Goal: Check status: Check status

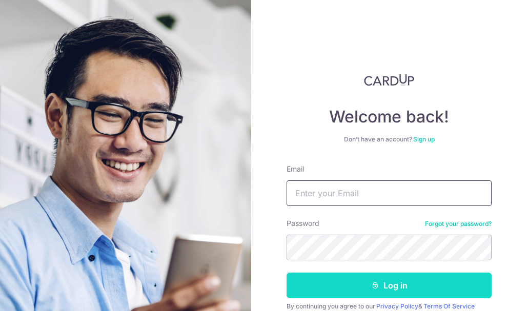
type input "[EMAIL_ADDRESS][DOMAIN_NAME]"
click at [324, 280] on button "Log in" at bounding box center [388, 286] width 205 height 26
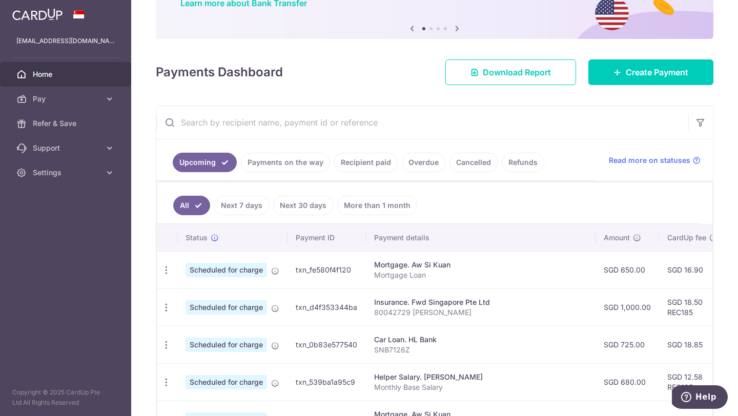
click at [238, 202] on link "Next 7 days" at bounding box center [241, 205] width 55 height 19
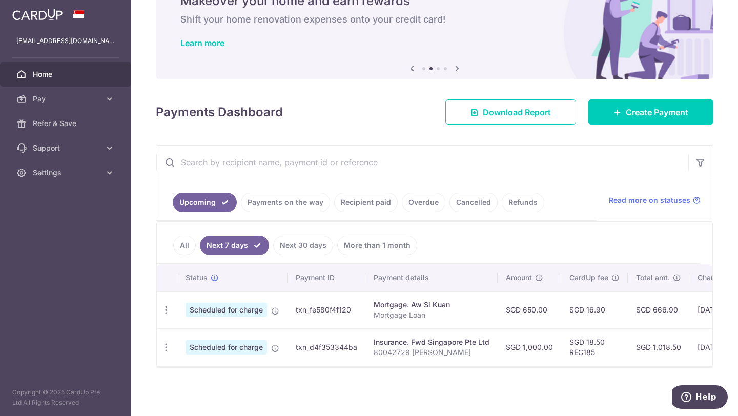
click at [297, 246] on link "Next 30 days" at bounding box center [303, 245] width 60 height 19
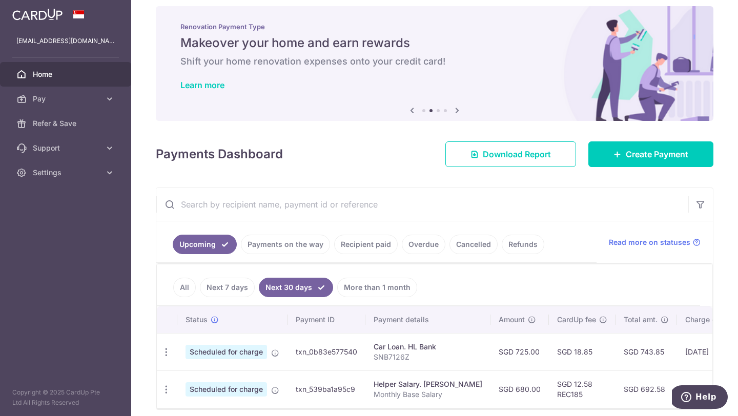
scroll to position [52, 0]
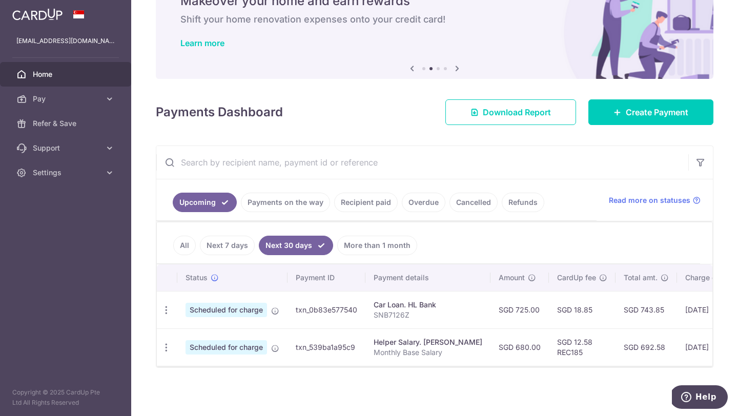
click at [224, 248] on link "Next 7 days" at bounding box center [227, 245] width 55 height 19
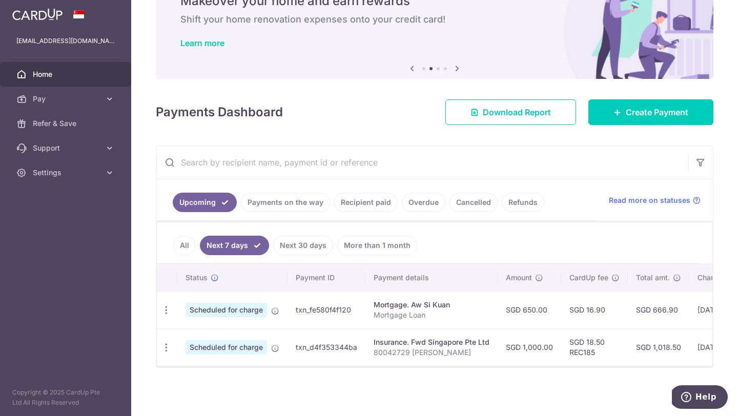
click at [293, 199] on link "Payments on the way" at bounding box center [285, 202] width 89 height 19
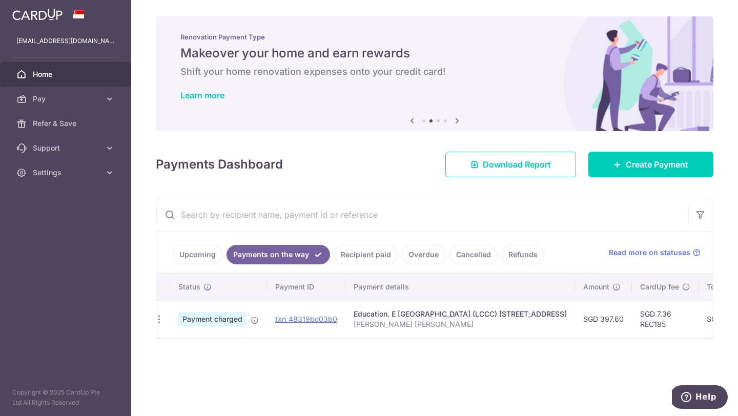
scroll to position [0, 0]
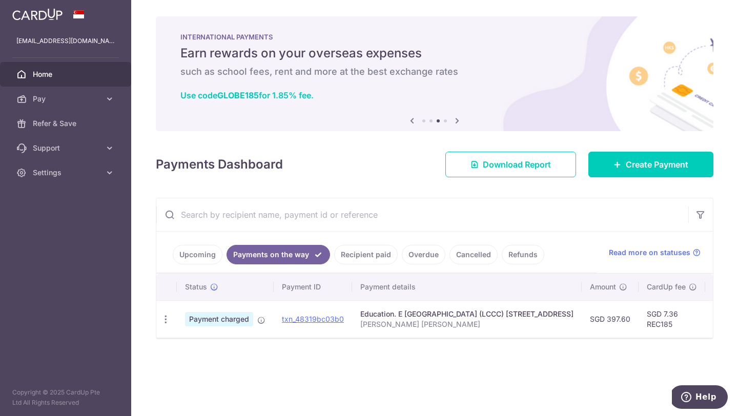
click at [367, 251] on link "Recipient paid" at bounding box center [366, 254] width 64 height 19
